Goal: Task Accomplishment & Management: Use online tool/utility

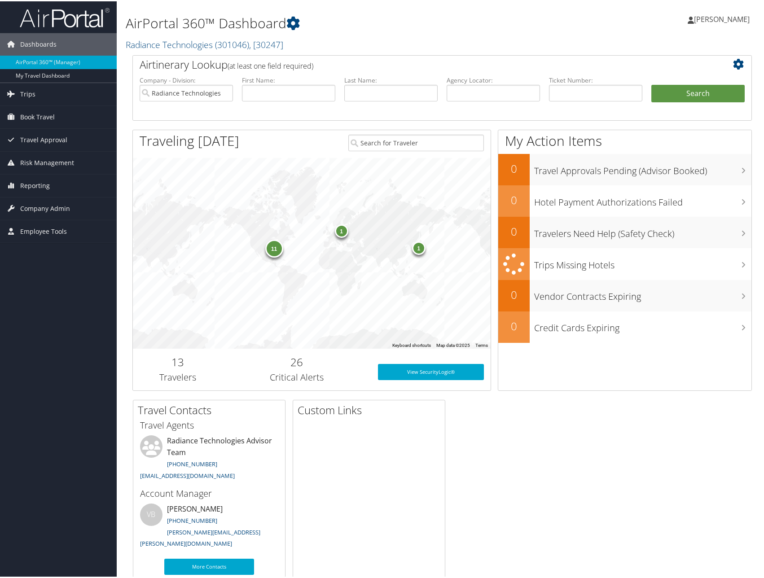
click at [44, 187] on span "Reporting" at bounding box center [35, 184] width 30 height 22
click at [35, 204] on link "Unused Tickets" at bounding box center [58, 202] width 117 height 13
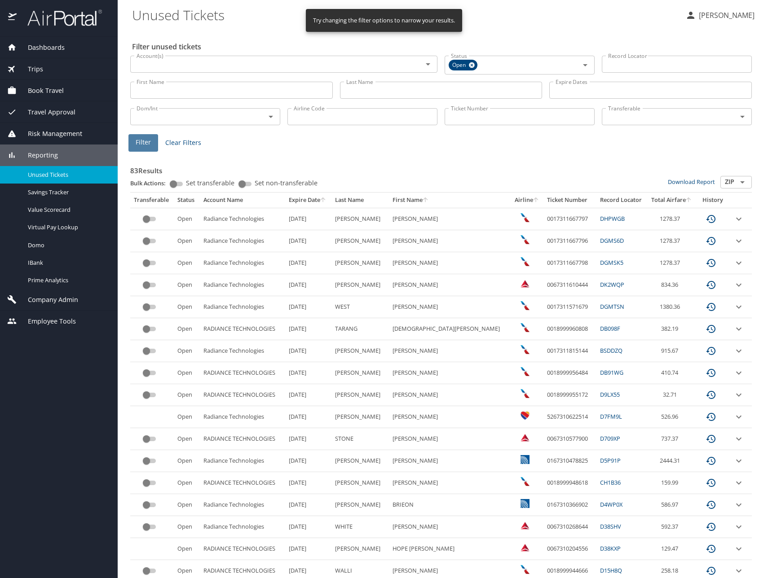
click at [150, 144] on span "Filter" at bounding box center [143, 142] width 15 height 11
click at [382, 90] on input "Last Name" at bounding box center [441, 90] width 202 height 17
type input "Gorham"
click at [145, 141] on span "Filter" at bounding box center [143, 142] width 15 height 11
